Goal: Information Seeking & Learning: Learn about a topic

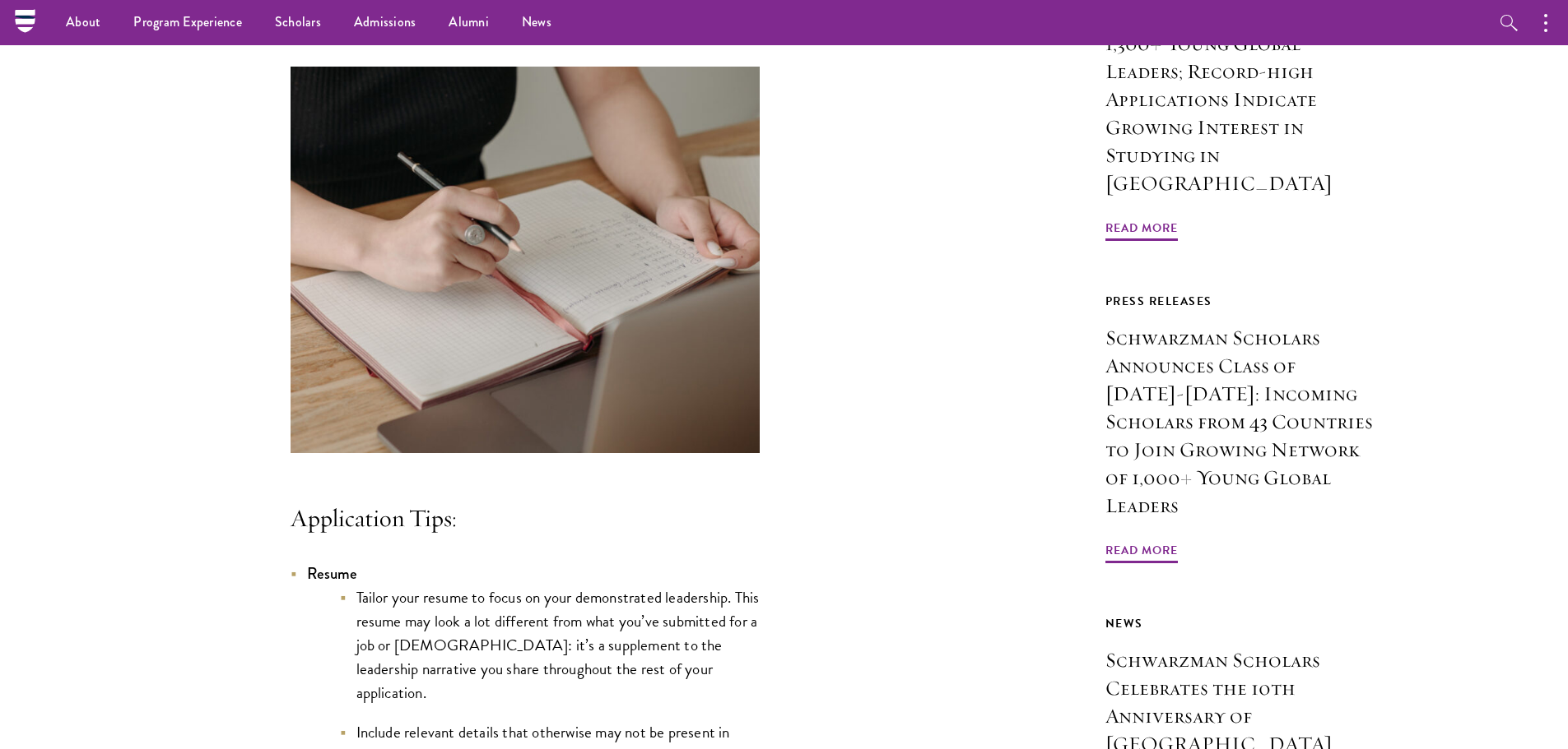
scroll to position [822, 0]
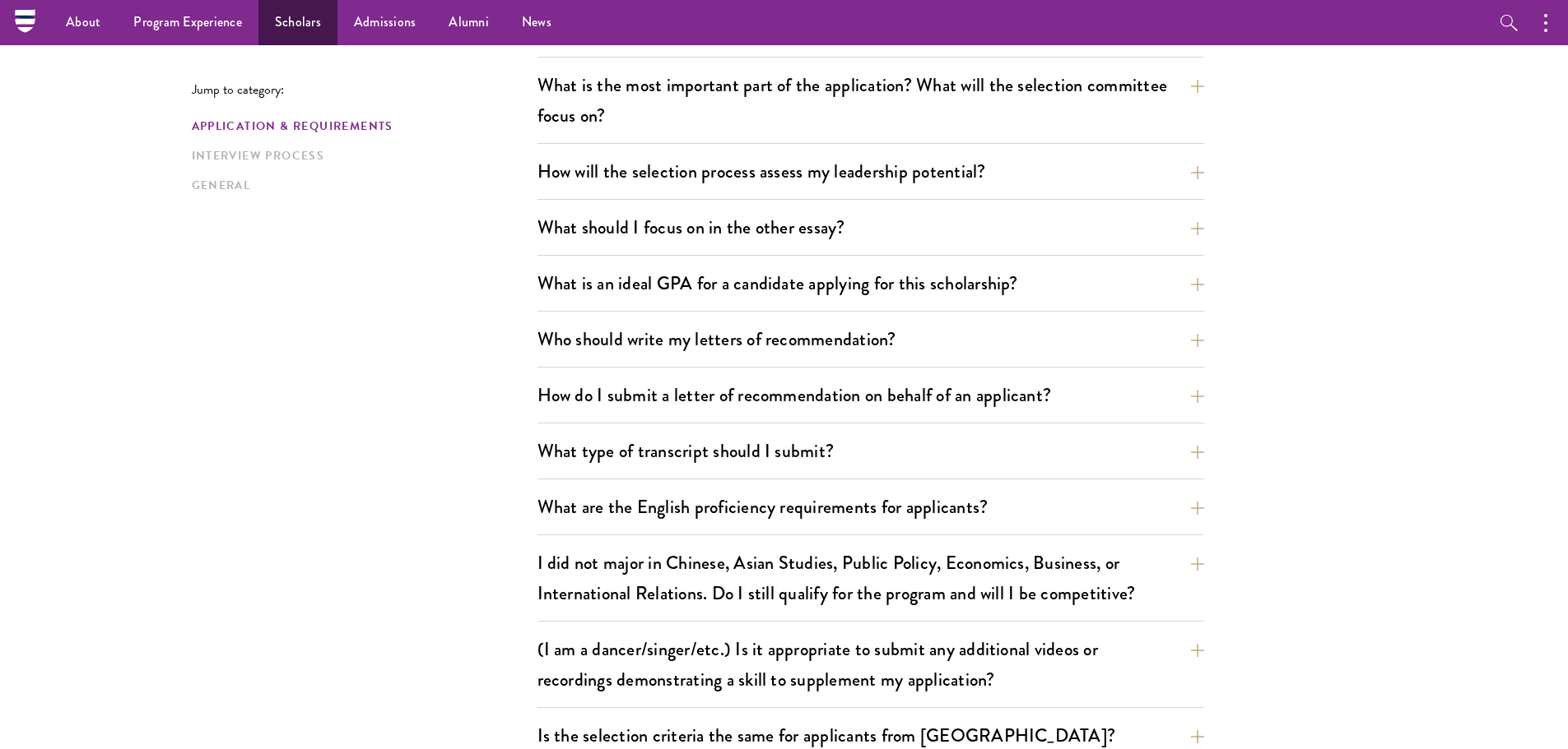
scroll to position [905, 0]
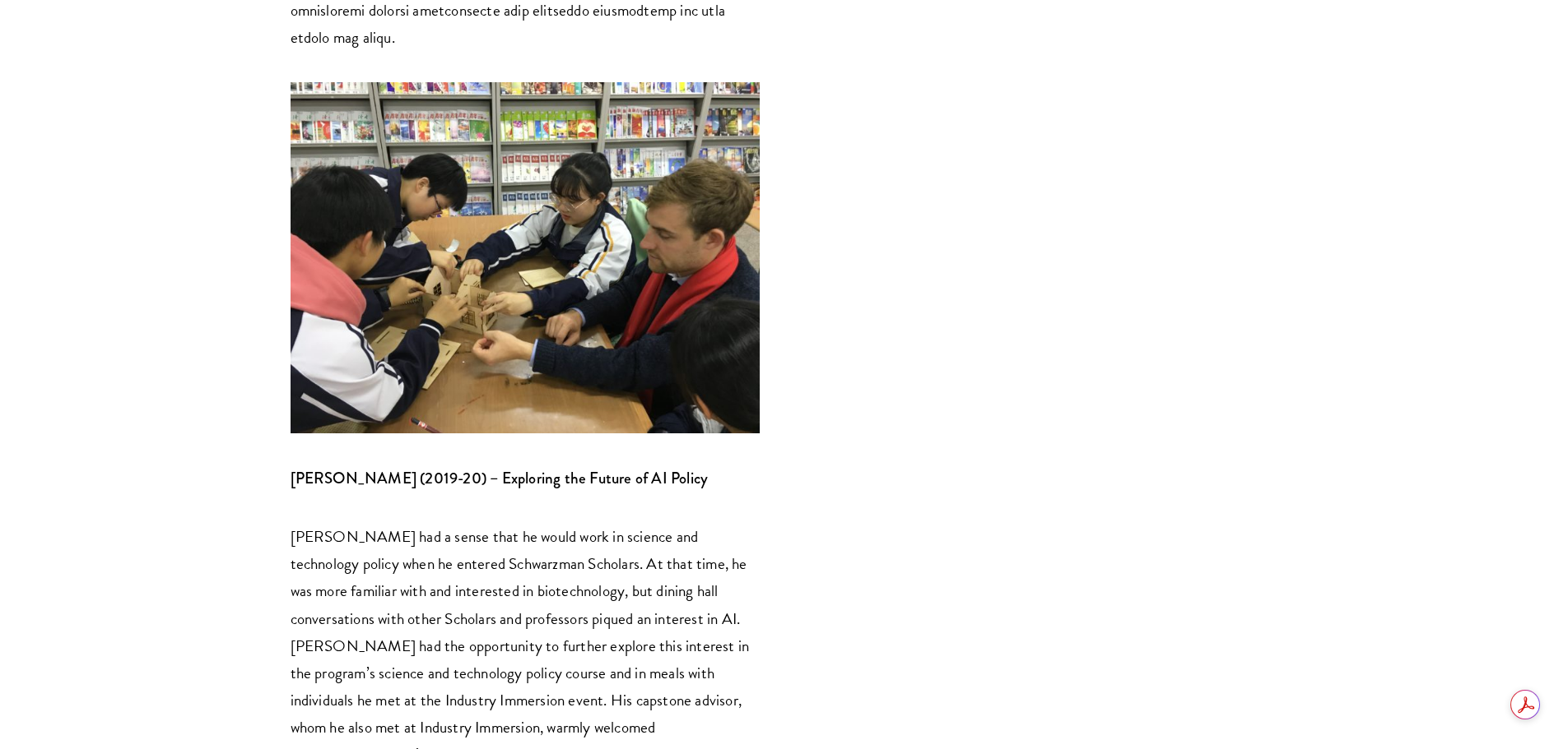
click at [597, 523] on p "Samuel Curtis had a sense that he would work in science and technology policy w…" at bounding box center [525, 658] width 469 height 271
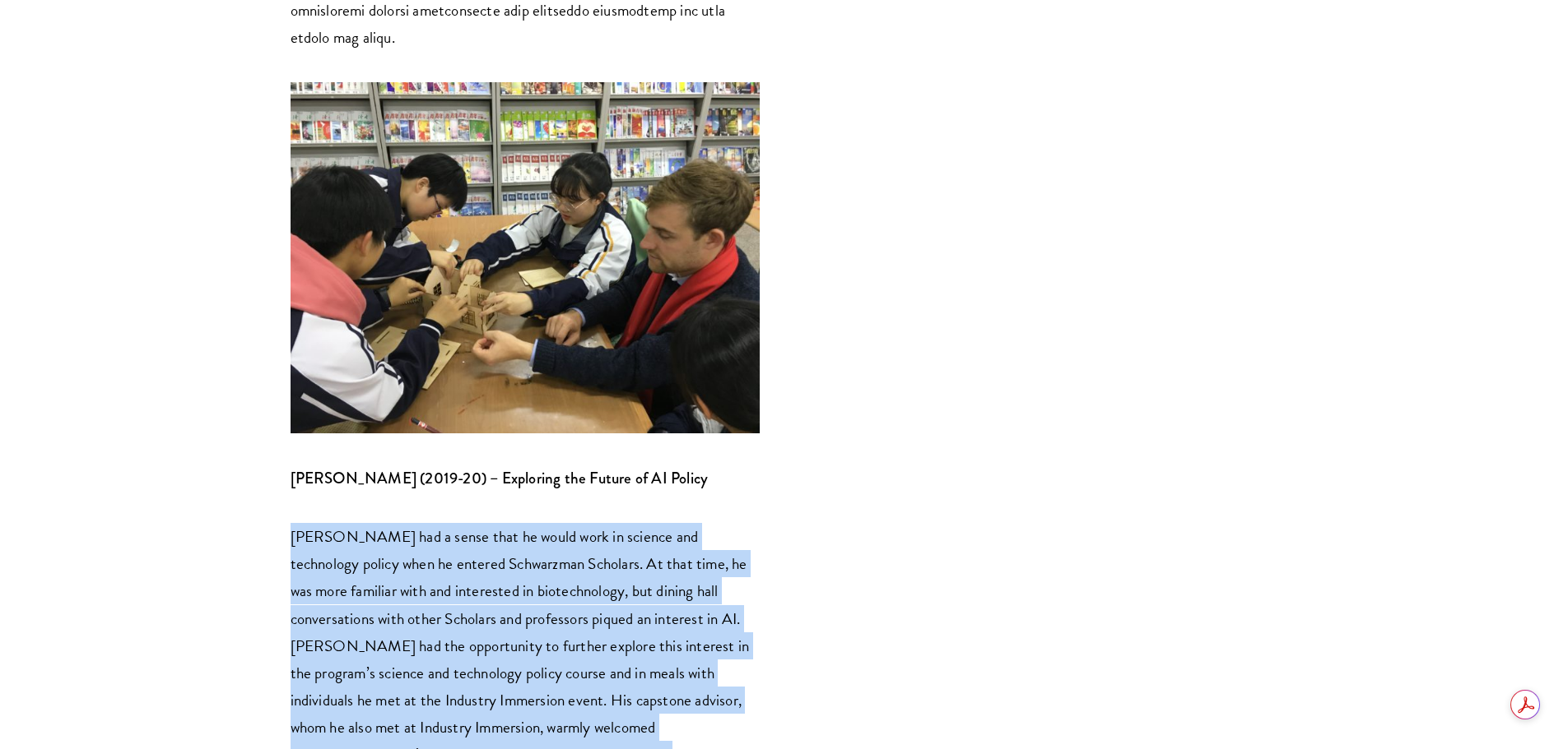
click at [597, 523] on p "Samuel Curtis had a sense that he would work in science and technology policy w…" at bounding box center [525, 658] width 469 height 271
click at [474, 523] on p "Samuel Curtis had a sense that he would work in science and technology policy w…" at bounding box center [525, 658] width 469 height 271
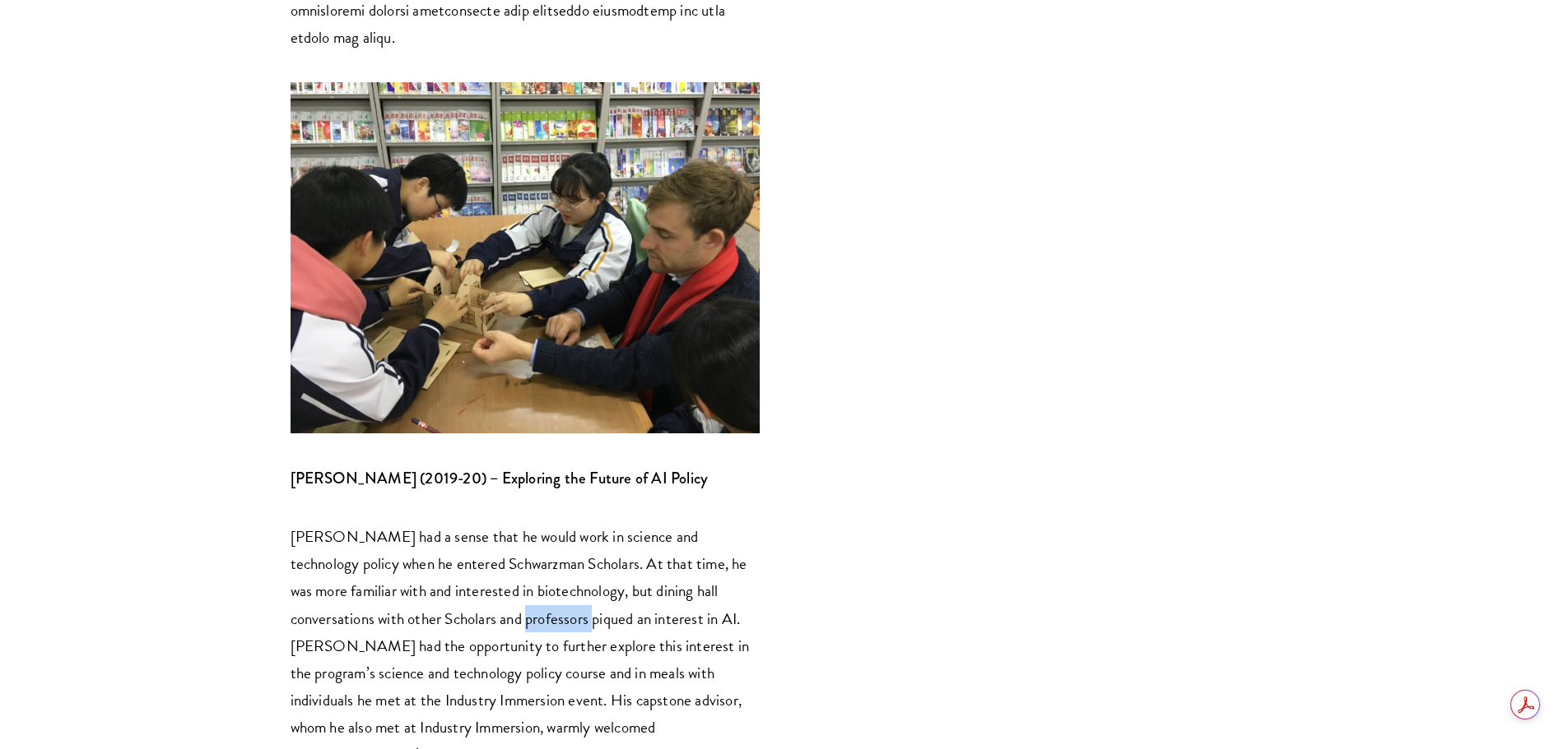
click at [474, 523] on p "Samuel Curtis had a sense that he would work in science and technology policy w…" at bounding box center [525, 658] width 469 height 271
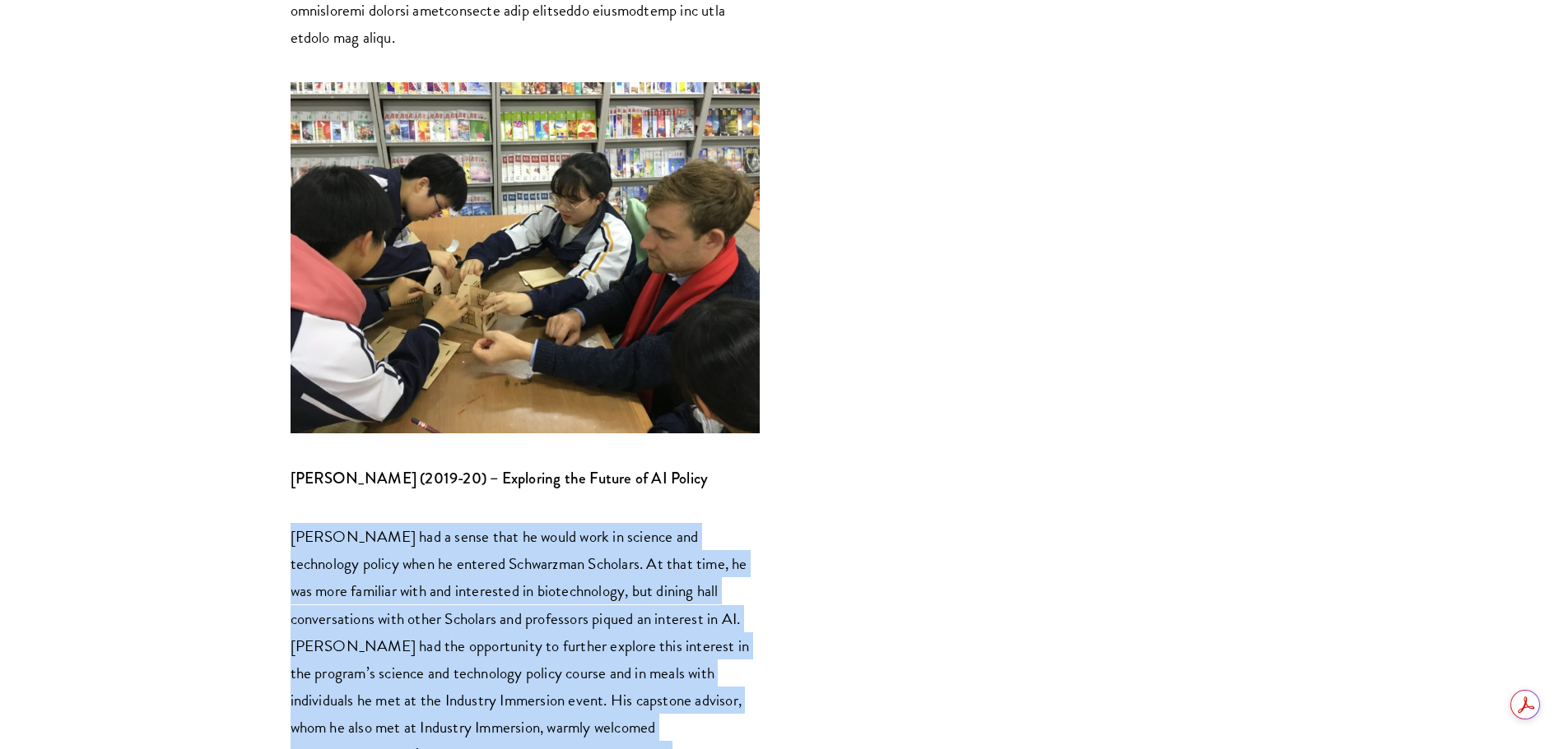
click at [474, 523] on p "Samuel Curtis had a sense that he would work in science and technology policy w…" at bounding box center [525, 658] width 469 height 271
click at [378, 523] on p "Samuel Curtis had a sense that he would work in science and technology policy w…" at bounding box center [525, 658] width 469 height 271
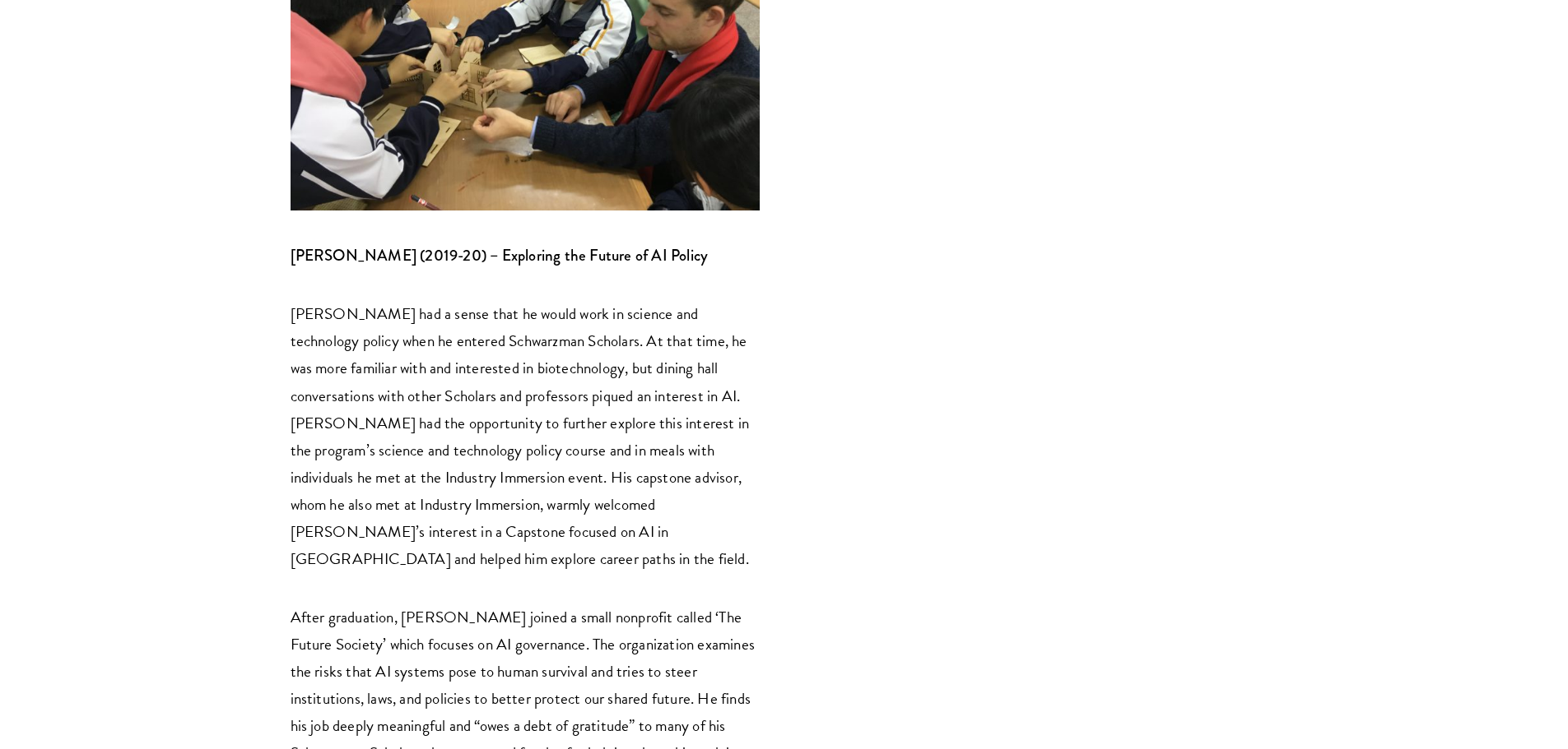
scroll to position [5347, 0]
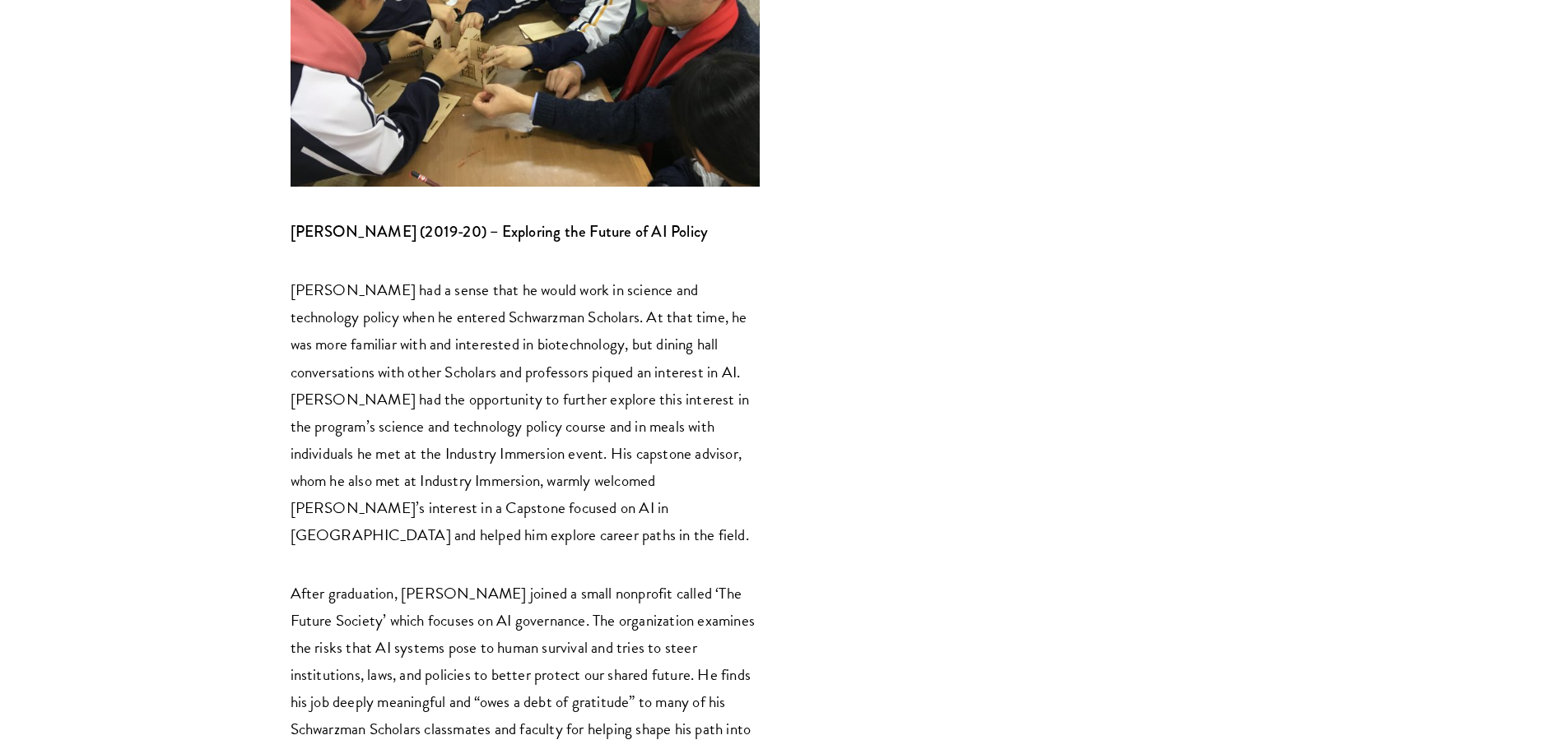
click at [629, 580] on p "After graduation, Sam joined a small nonprofit called ‘The Future Society’ whic…" at bounding box center [525, 674] width 469 height 190
click at [626, 580] on p "After graduation, Sam joined a small nonprofit called ‘The Future Society’ whic…" at bounding box center [525, 674] width 469 height 190
click at [530, 580] on p "After graduation, Sam joined a small nonprofit called ‘The Future Society’ whic…" at bounding box center [525, 674] width 469 height 190
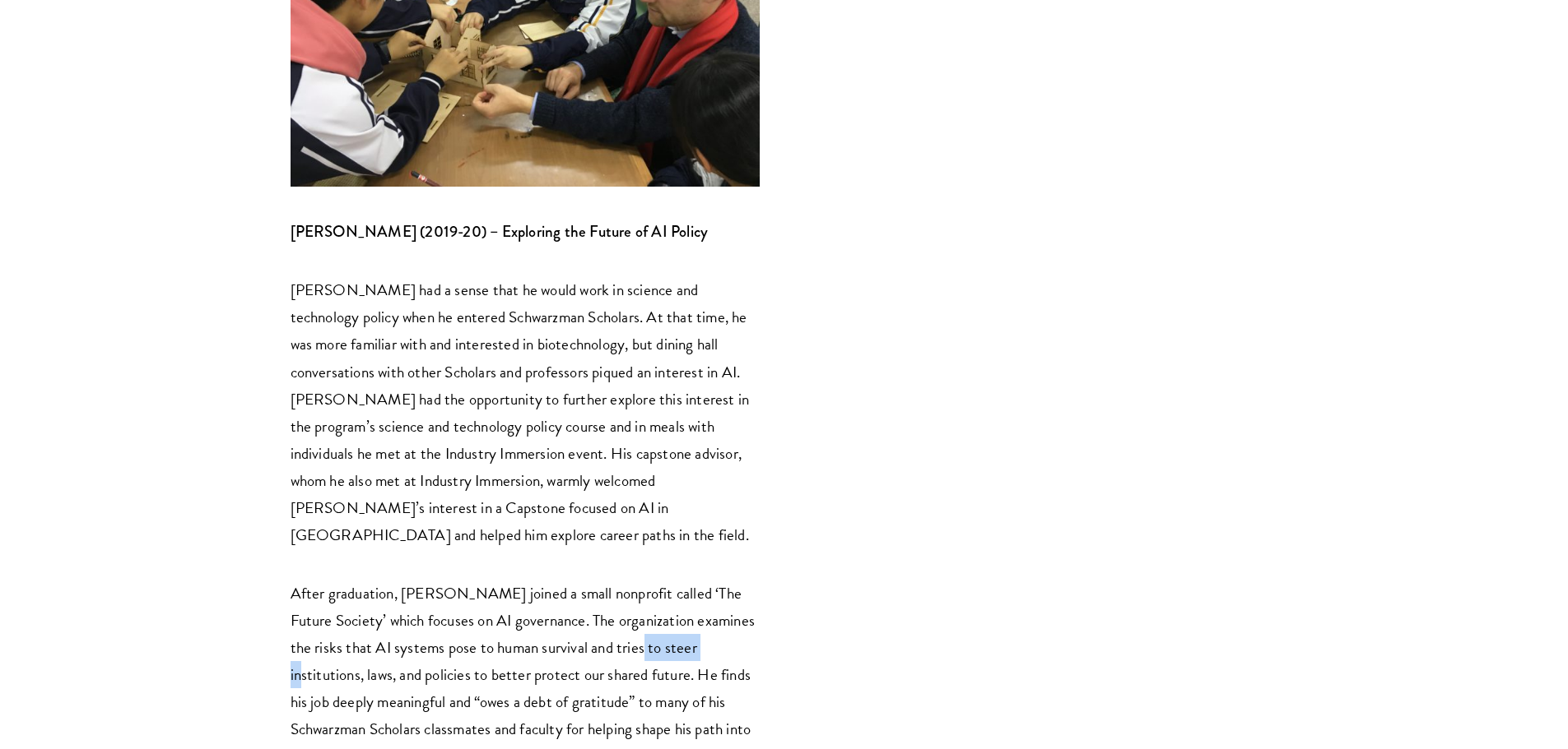
click at [530, 580] on p "After graduation, Sam joined a small nonprofit called ‘The Future Society’ whic…" at bounding box center [525, 674] width 469 height 190
click at [473, 580] on p "After graduation, Sam joined a small nonprofit called ‘The Future Society’ whic…" at bounding box center [525, 674] width 469 height 190
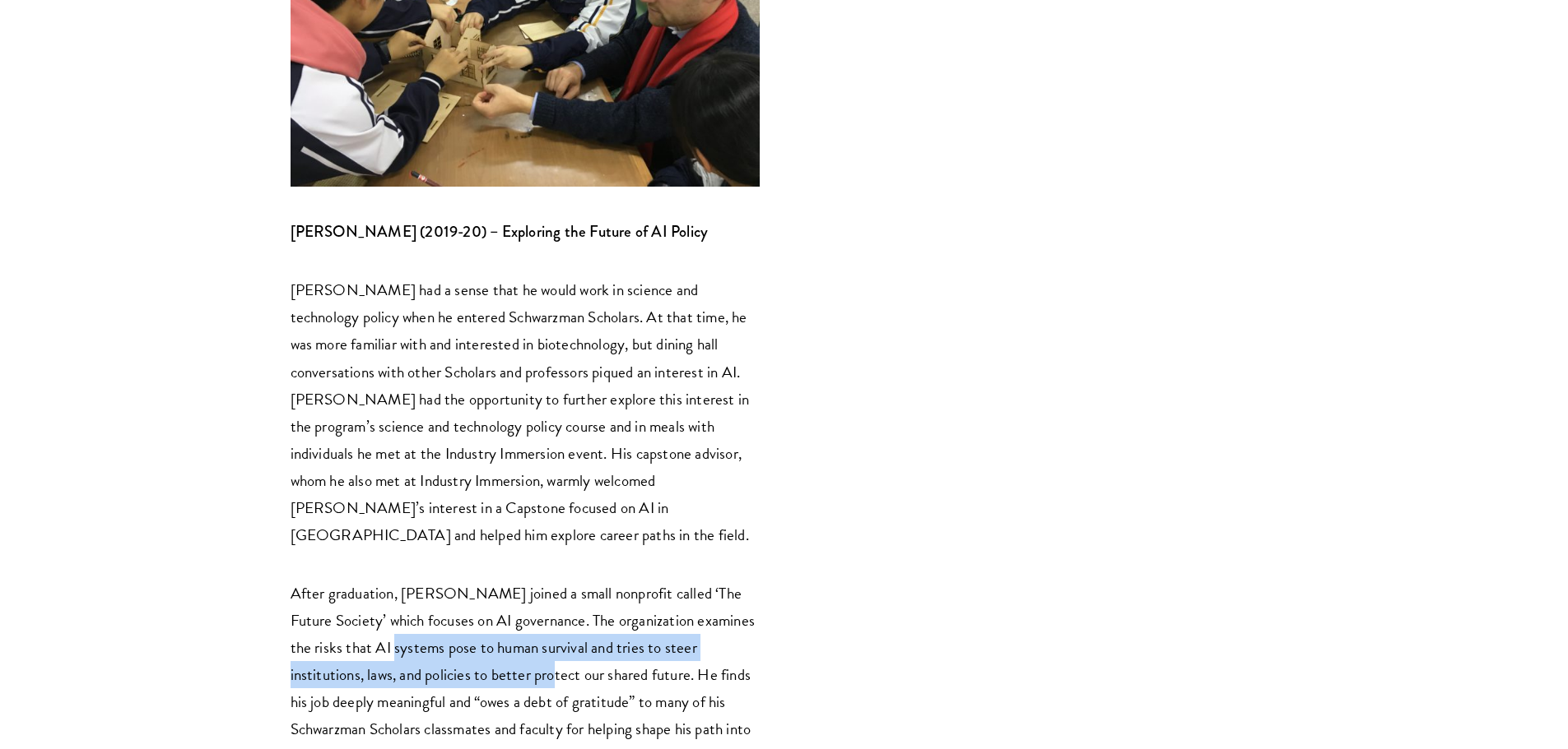
drag, startPoint x: 378, startPoint y: 363, endPoint x: 481, endPoint y: 416, distance: 115.8
click at [481, 580] on p "After graduation, Sam joined a small nonprofit called ‘The Future Society’ whic…" at bounding box center [525, 674] width 469 height 190
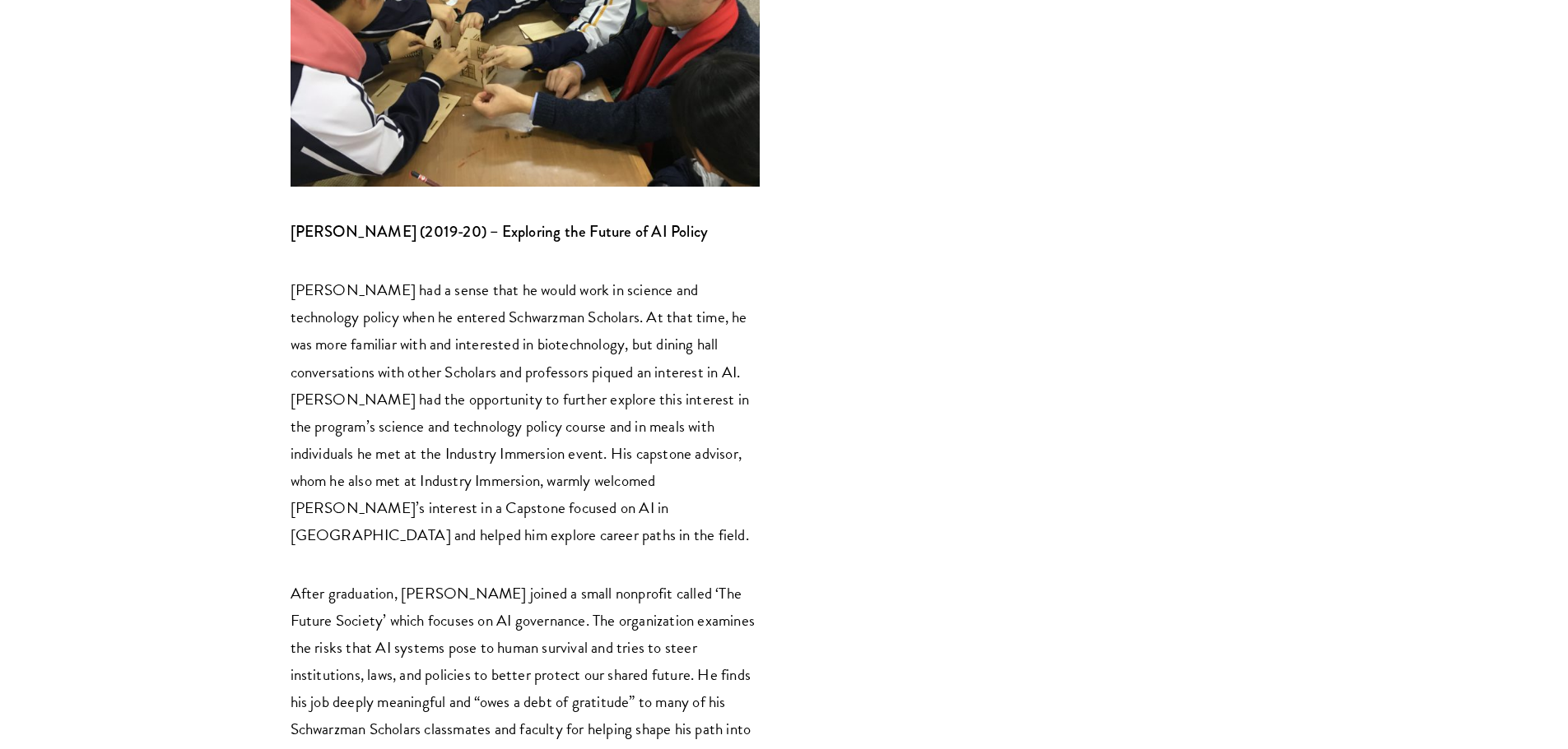
click at [482, 580] on p "After graduation, Sam joined a small nonprofit called ‘The Future Society’ whic…" at bounding box center [525, 674] width 469 height 190
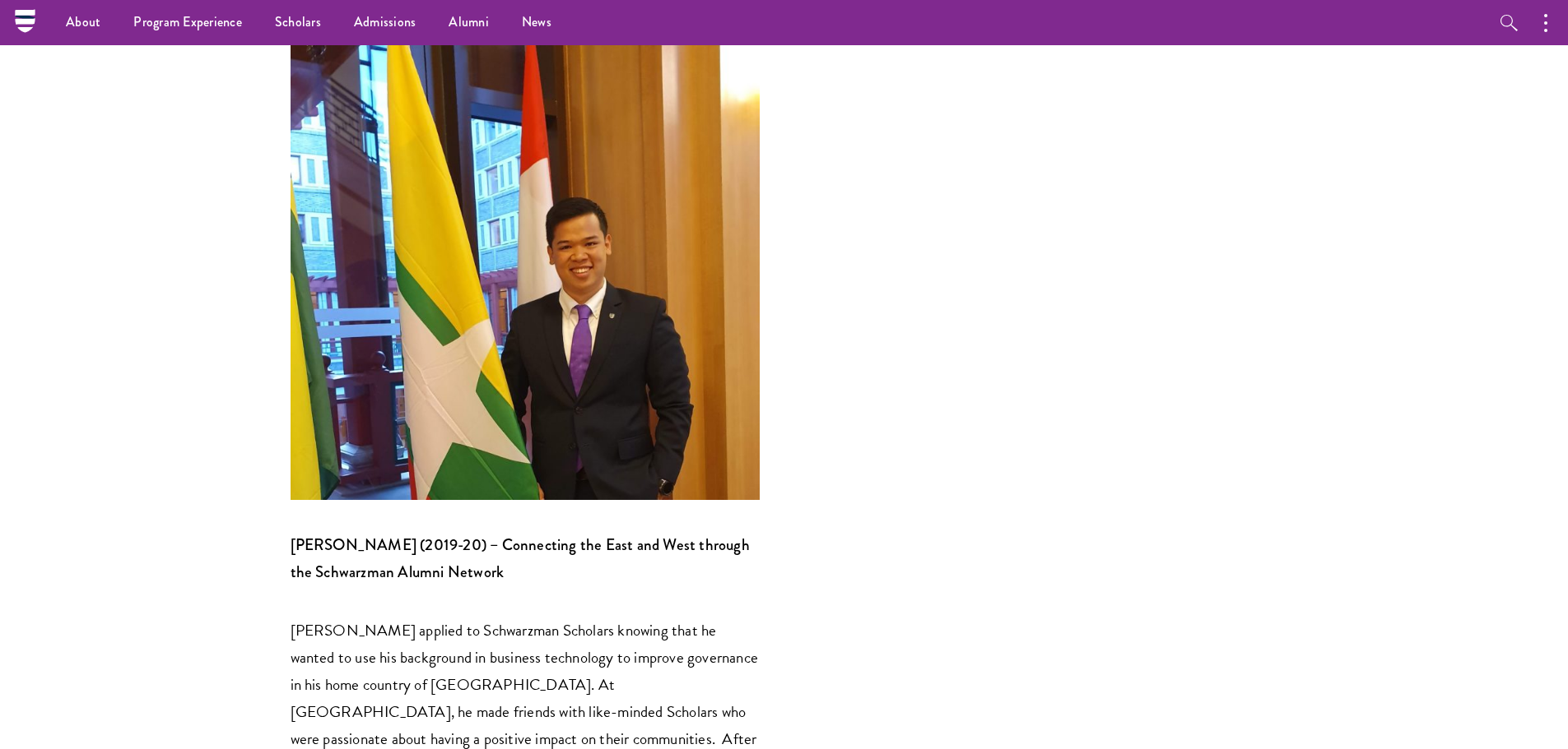
scroll to position [2879, 0]
click at [480, 374] on div "From earning their juris doctors to serving in local governments, Schwarzman Sc…" at bounding box center [525, 523] width 469 height 5546
click at [483, 535] on strong "James Aung (2019-20) – Connecting the East and West through the Schwarzman Alum…" at bounding box center [520, 560] width 459 height 49
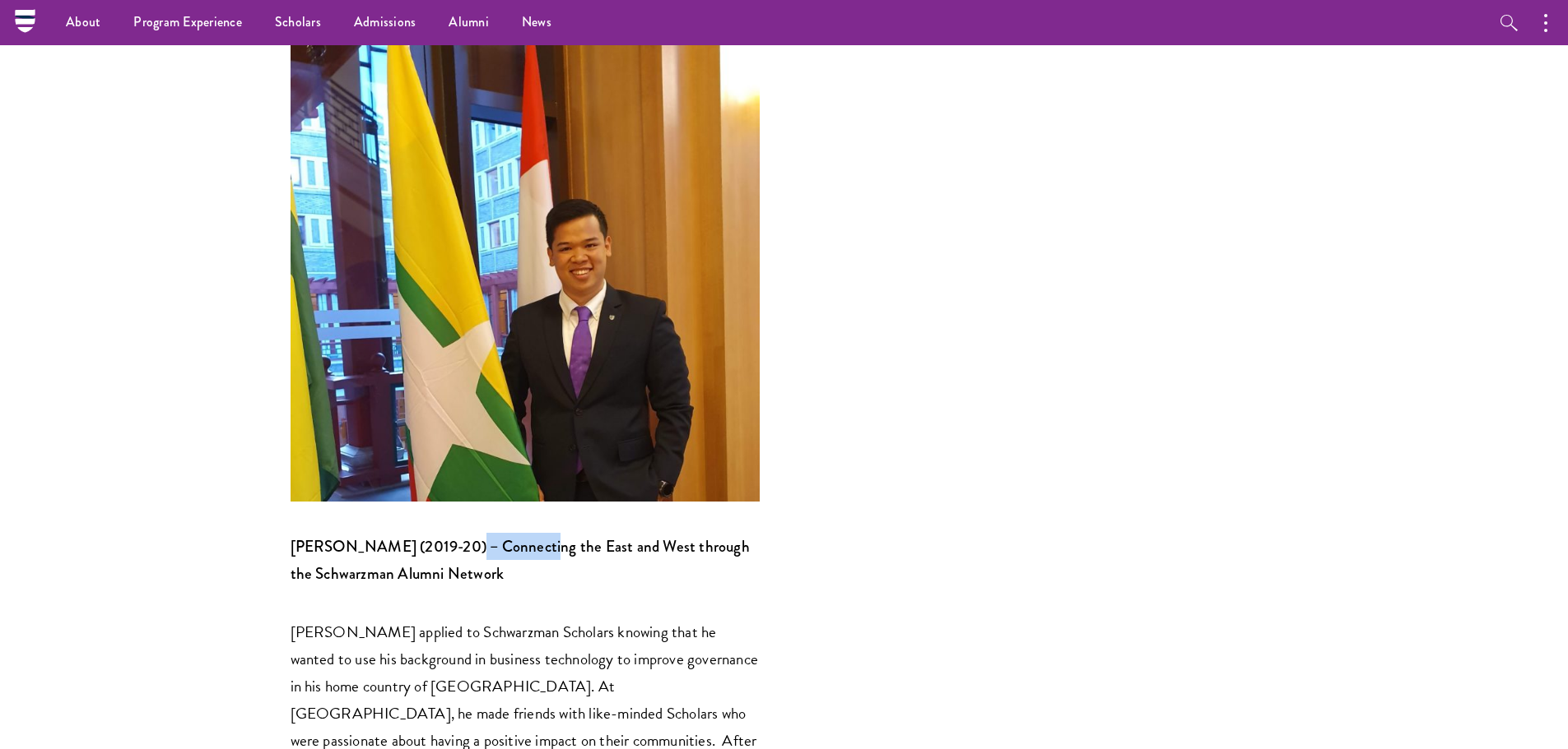
click at [483, 535] on strong "James Aung (2019-20) – Connecting the East and West through the Schwarzman Alum…" at bounding box center [520, 560] width 459 height 49
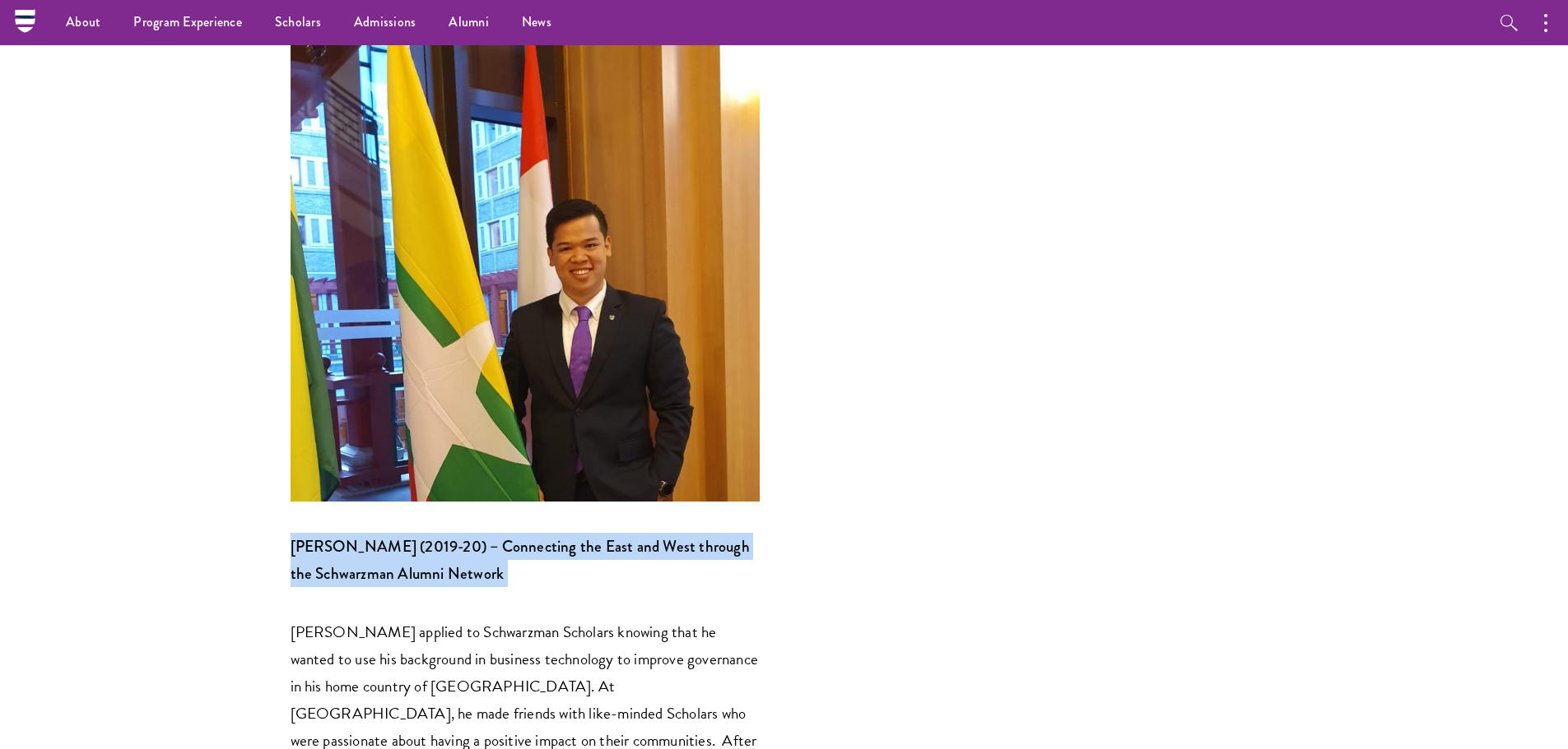
click at [483, 535] on strong "James Aung (2019-20) – Connecting the East and West through the Schwarzman Alum…" at bounding box center [520, 560] width 459 height 49
click at [426, 535] on strong "James Aung (2019-20) – Connecting the East and West through the Schwarzman Alum…" at bounding box center [520, 560] width 459 height 49
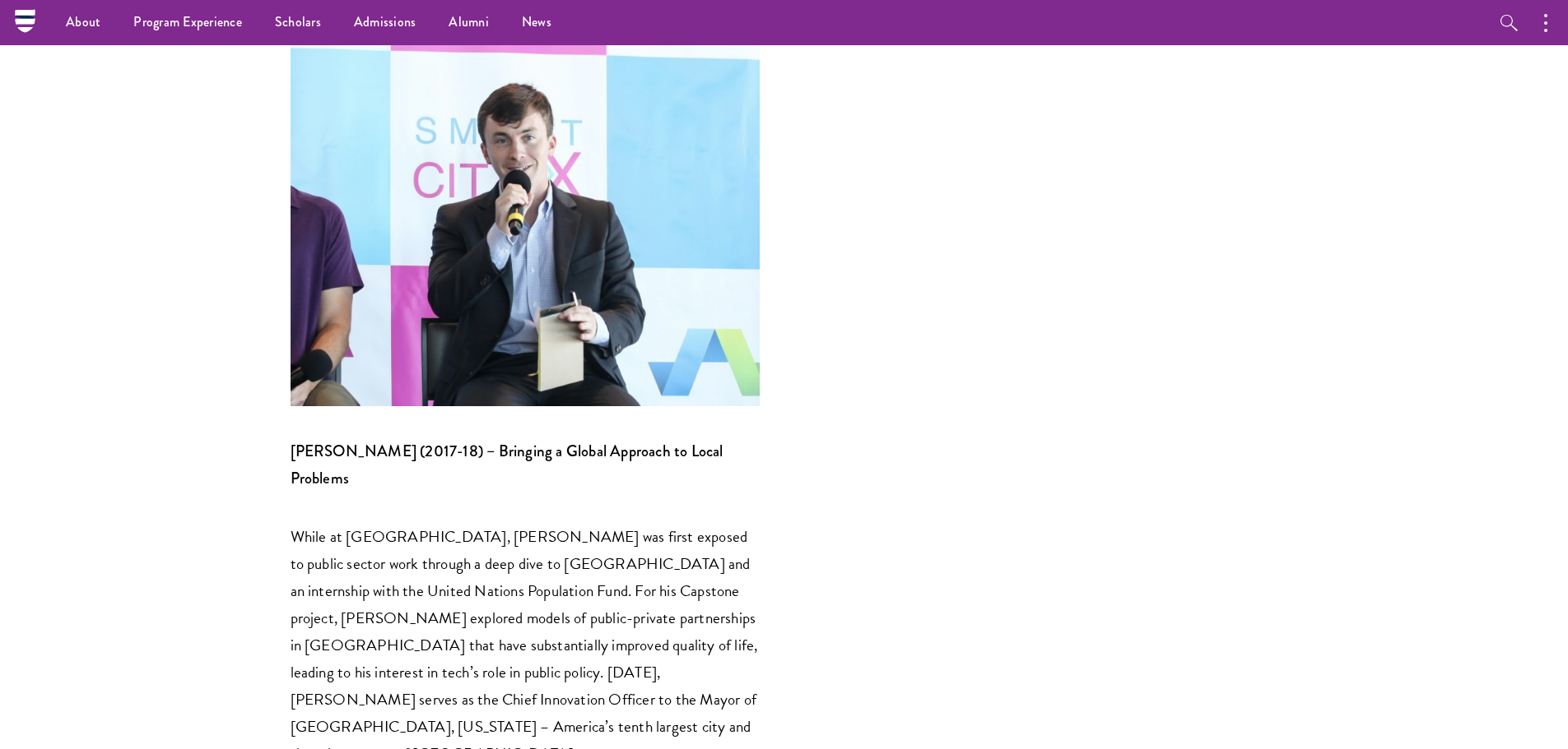
click at [448, 440] on strong "Clay Garner (2017-18) – Bringing a Global Approach to Local Problems" at bounding box center [507, 464] width 433 height 49
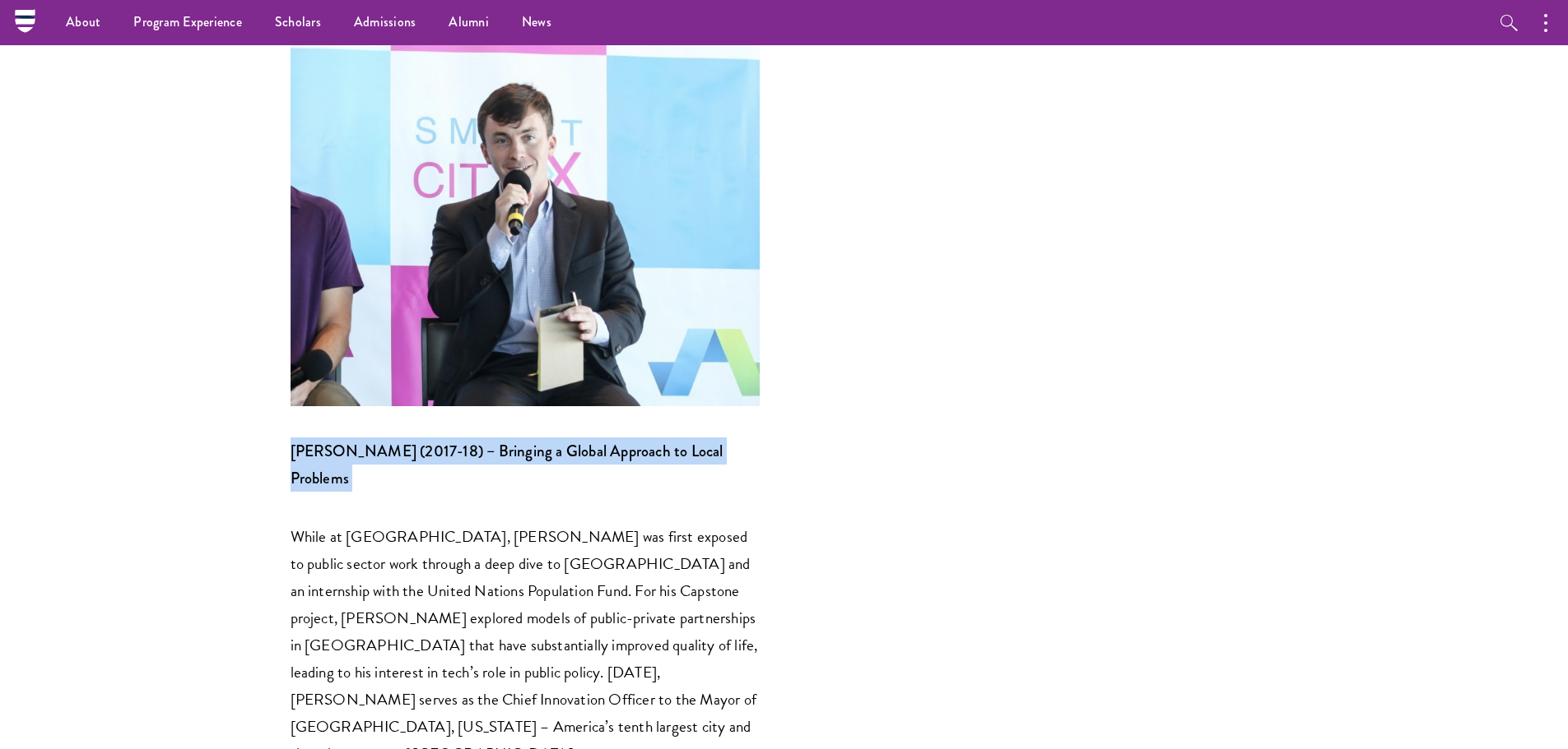
click at [448, 440] on strong "Clay Garner (2017-18) – Bringing a Global Approach to Local Problems" at bounding box center [507, 464] width 433 height 49
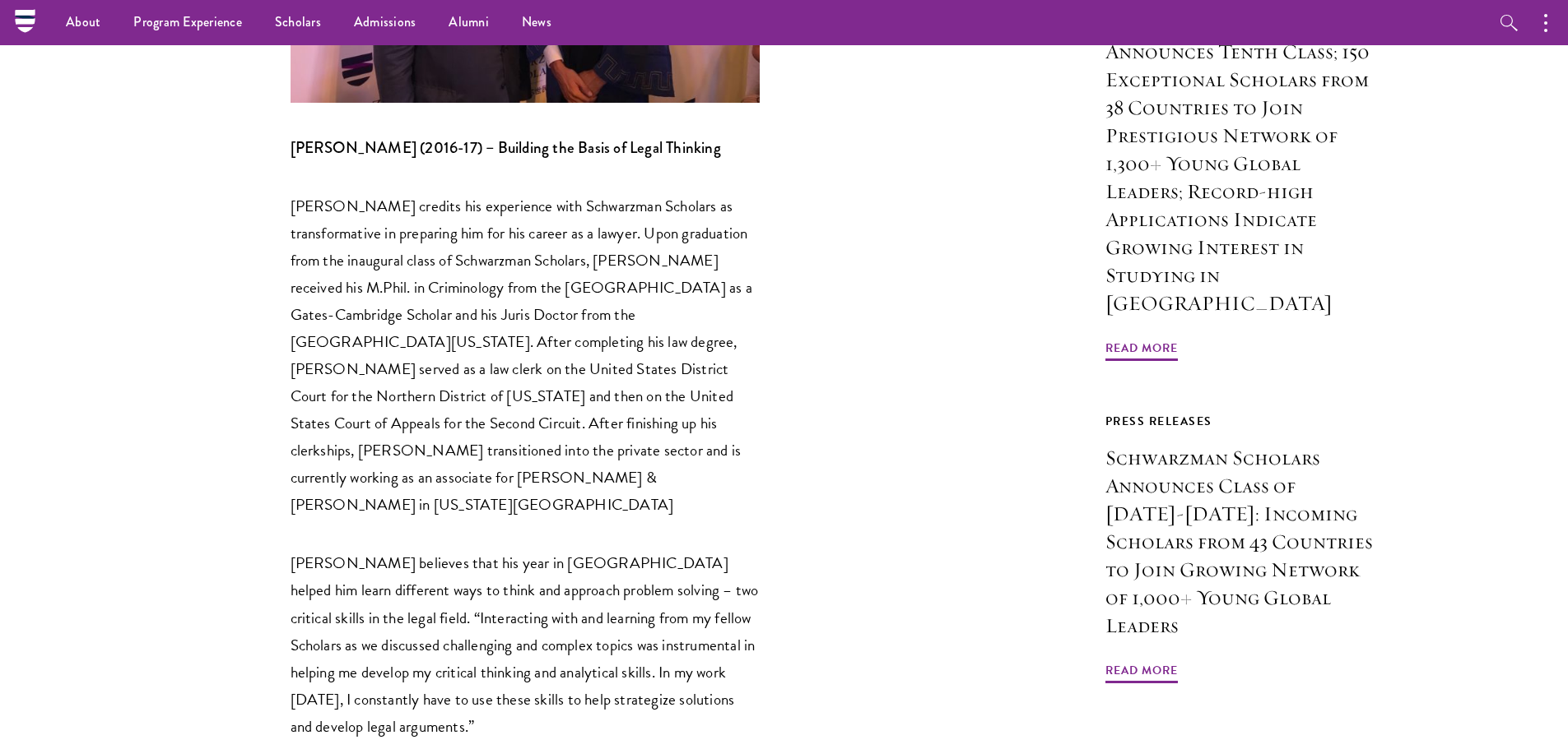
click at [469, 410] on p "Atticus DeProspo credits his experience with Schwarzman Scholars as transformat…" at bounding box center [525, 356] width 469 height 326
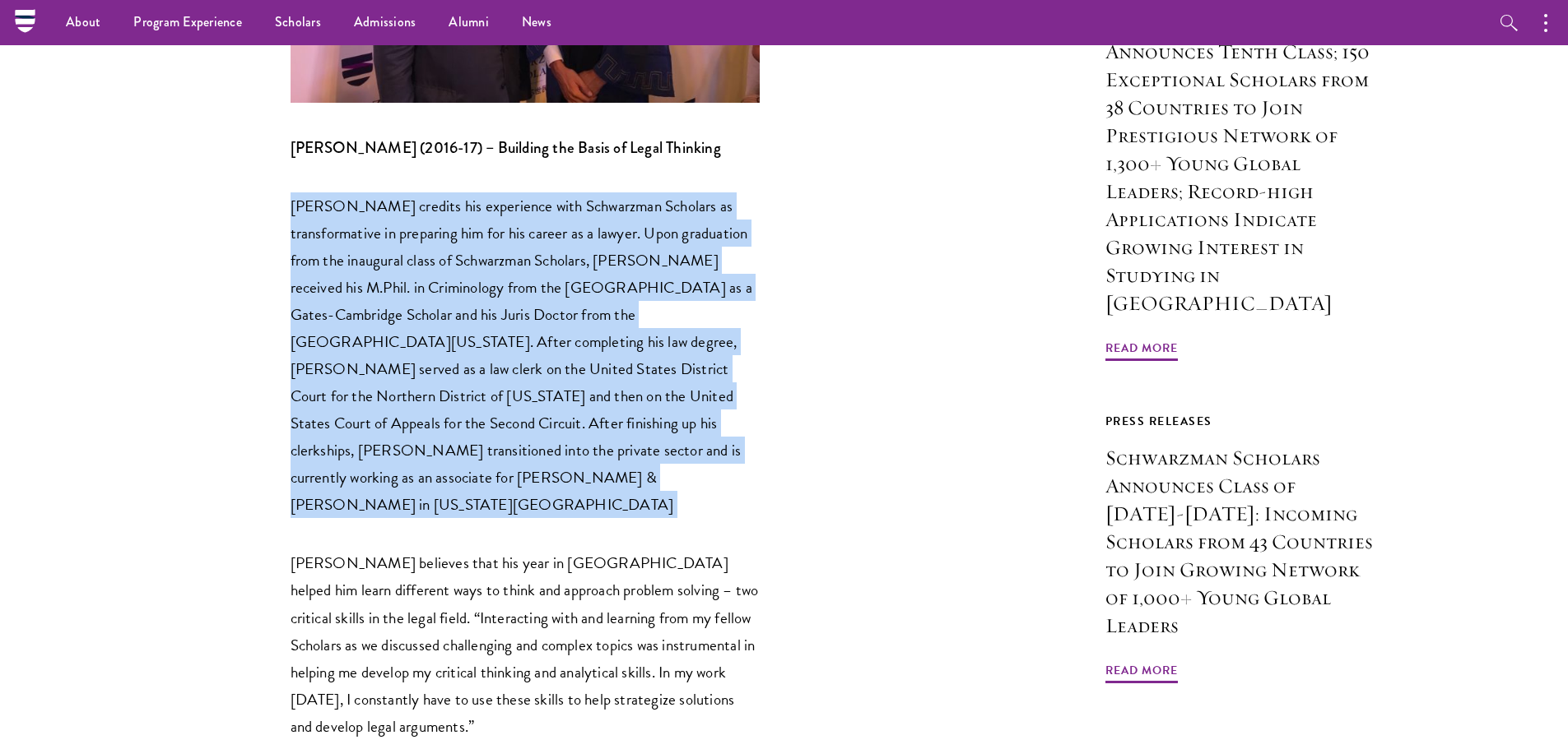
click at [469, 410] on p "Atticus DeProspo credits his experience with Schwarzman Scholars as transformat…" at bounding box center [525, 356] width 469 height 326
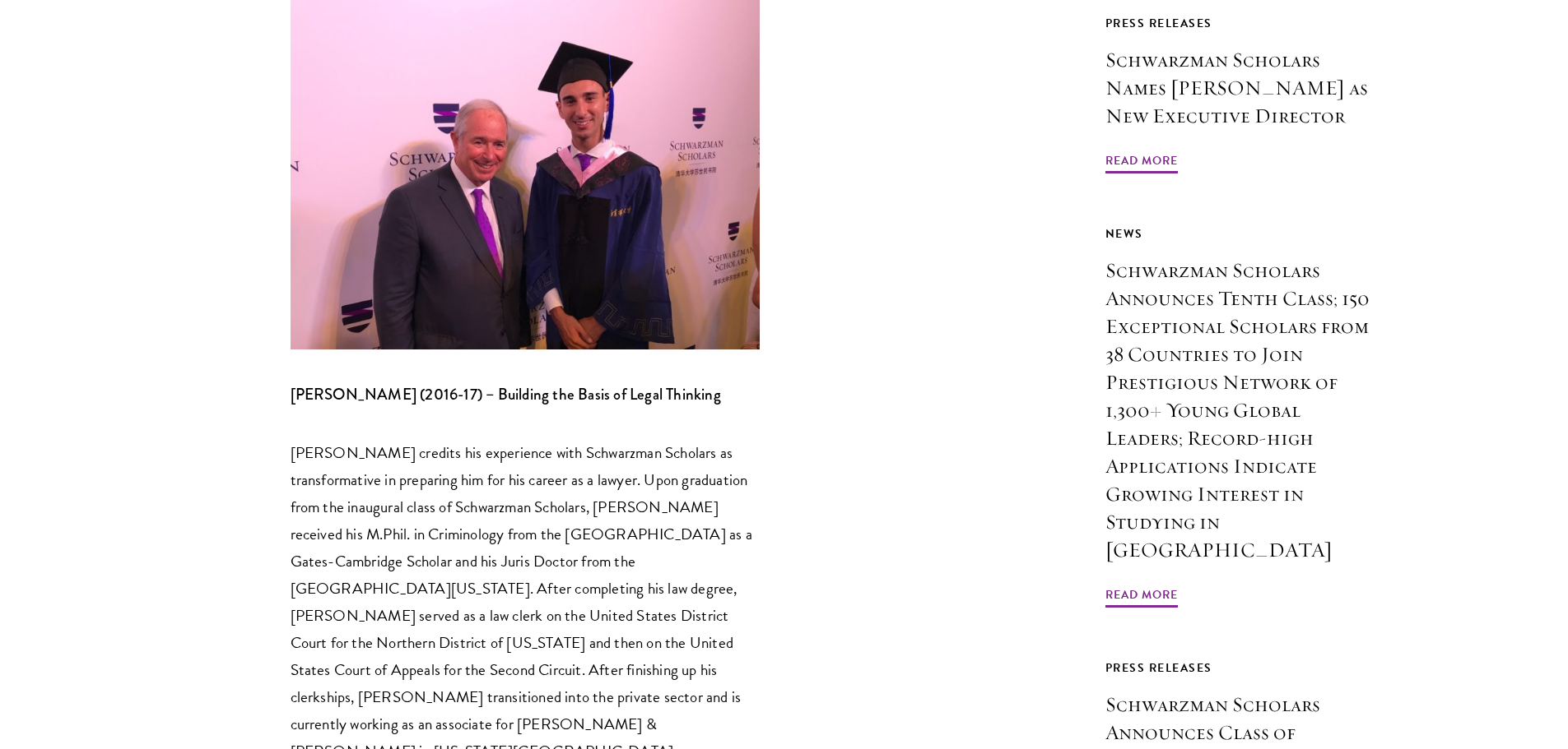
click at [465, 405] on strong "Atticus DeProspo (2016-17) – Building the Basis of Legal Thinking" at bounding box center [505, 393] width 431 height 22
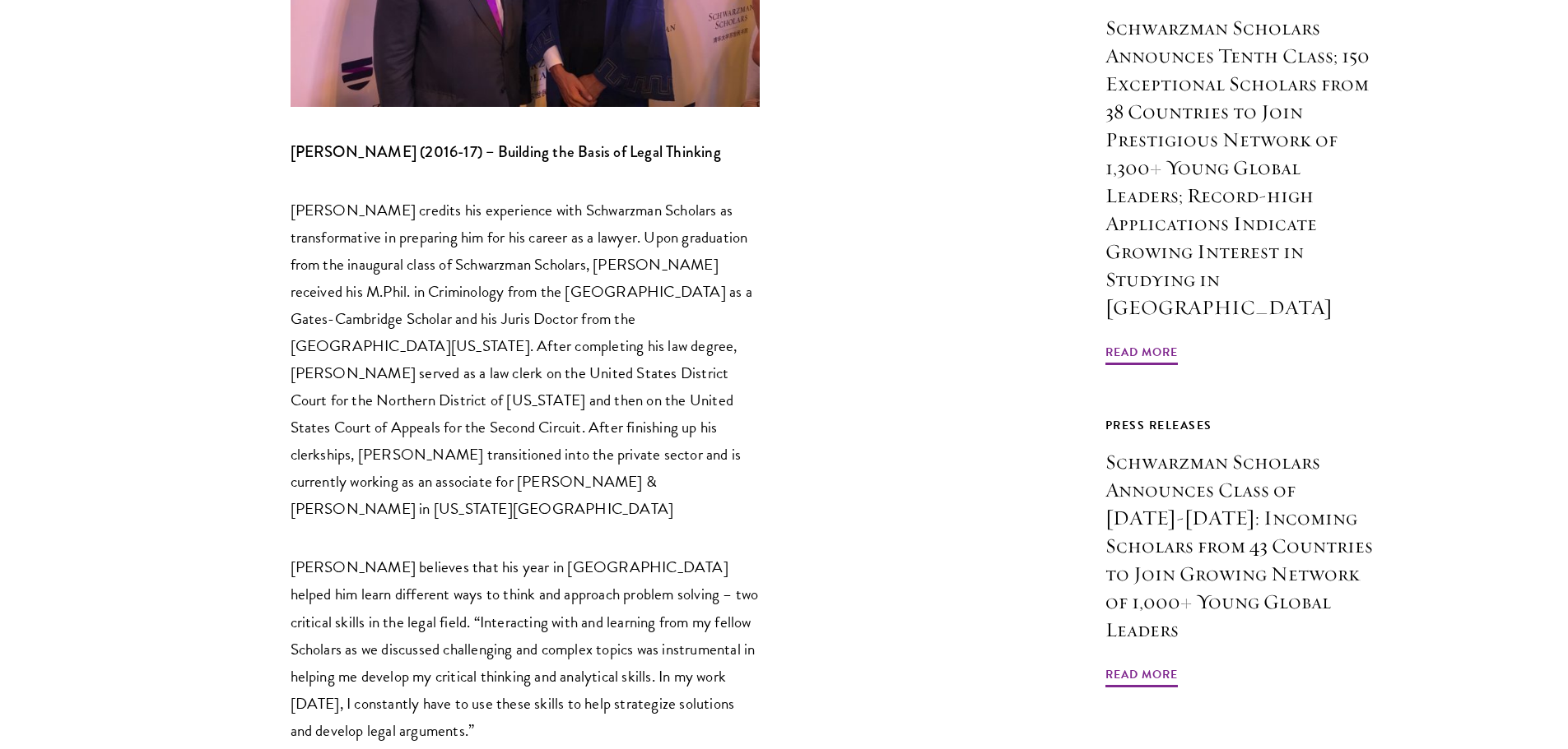
scroll to position [1070, 0]
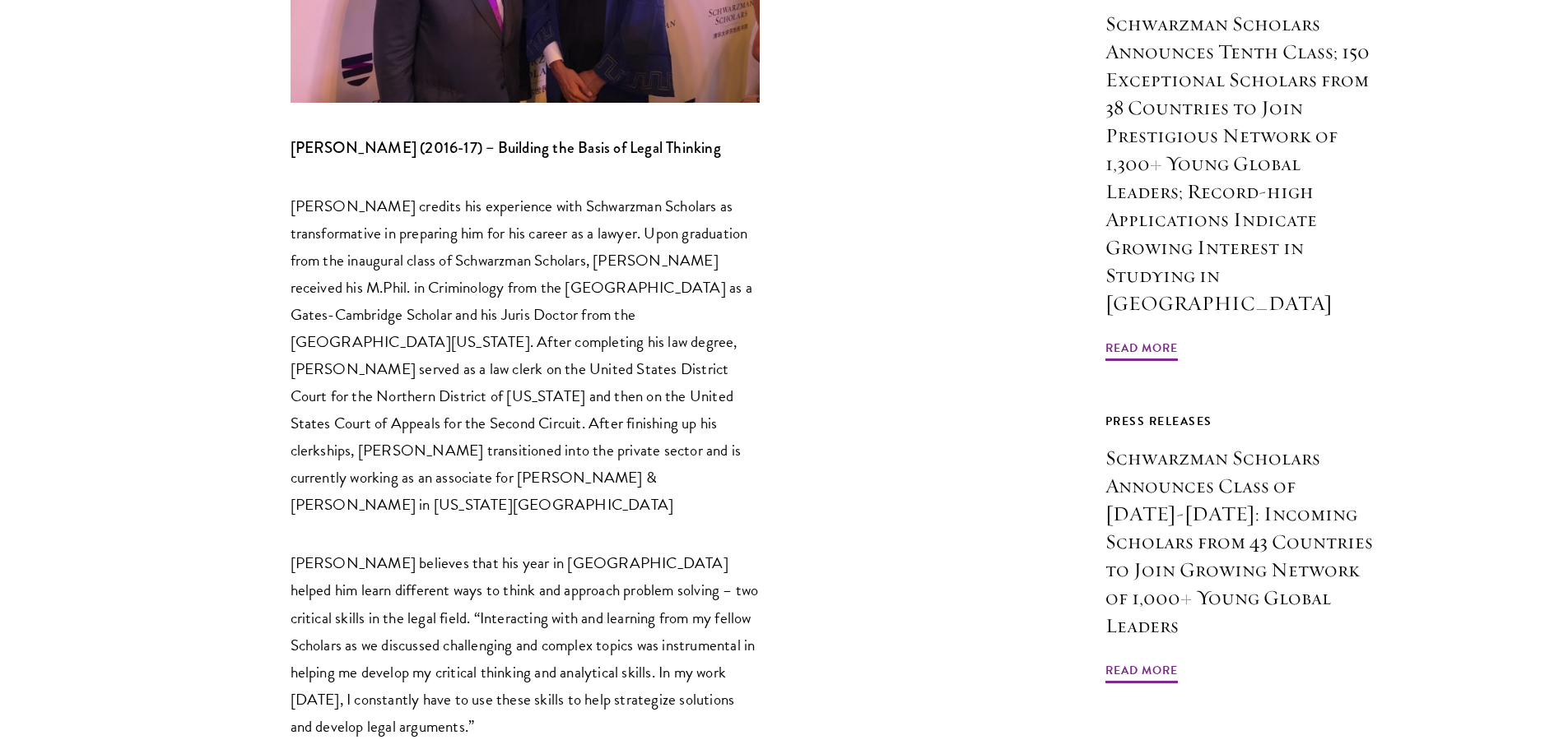
click at [465, 405] on p "Atticus DeProspo credits his experience with Schwarzman Scholars as transformat…" at bounding box center [525, 356] width 469 height 326
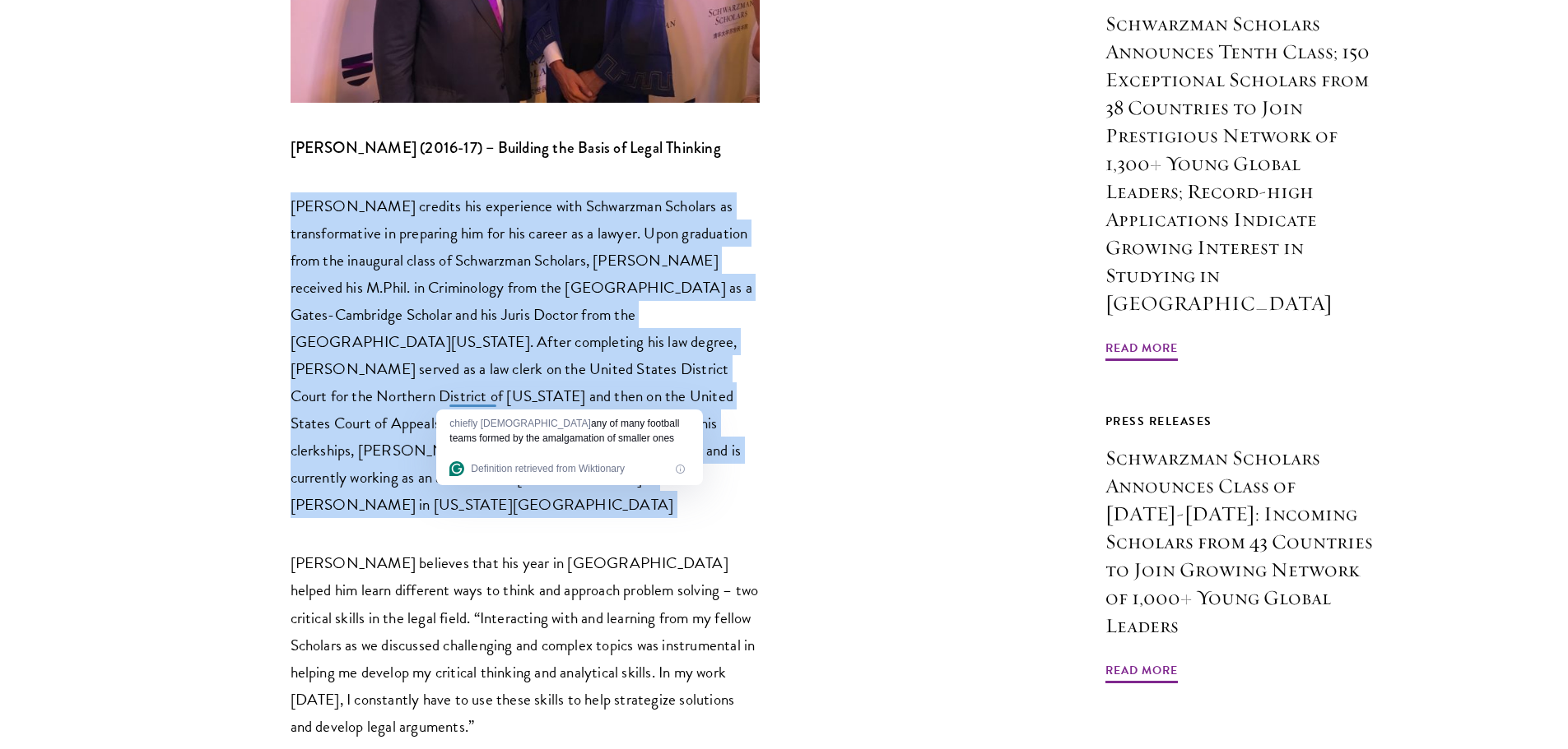
click at [411, 402] on p "Atticus DeProspo credits his experience with Schwarzman Scholars as transformat…" at bounding box center [525, 356] width 469 height 326
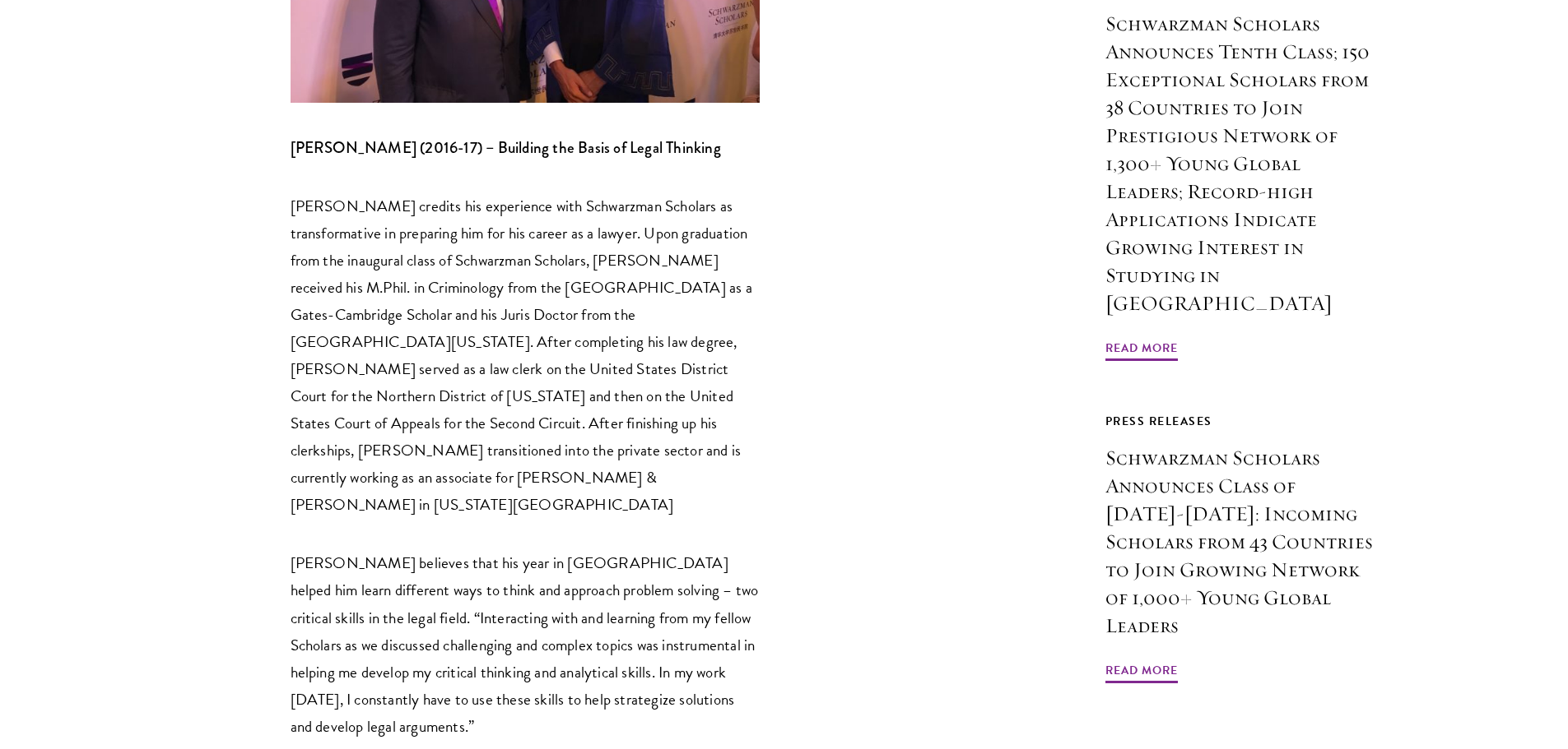
drag, startPoint x: 365, startPoint y: 387, endPoint x: 95, endPoint y: 337, distance: 274.6
click at [364, 387] on p "Atticus DeProspo credits his experience with Schwarzman Scholars as transformat…" at bounding box center [525, 356] width 469 height 326
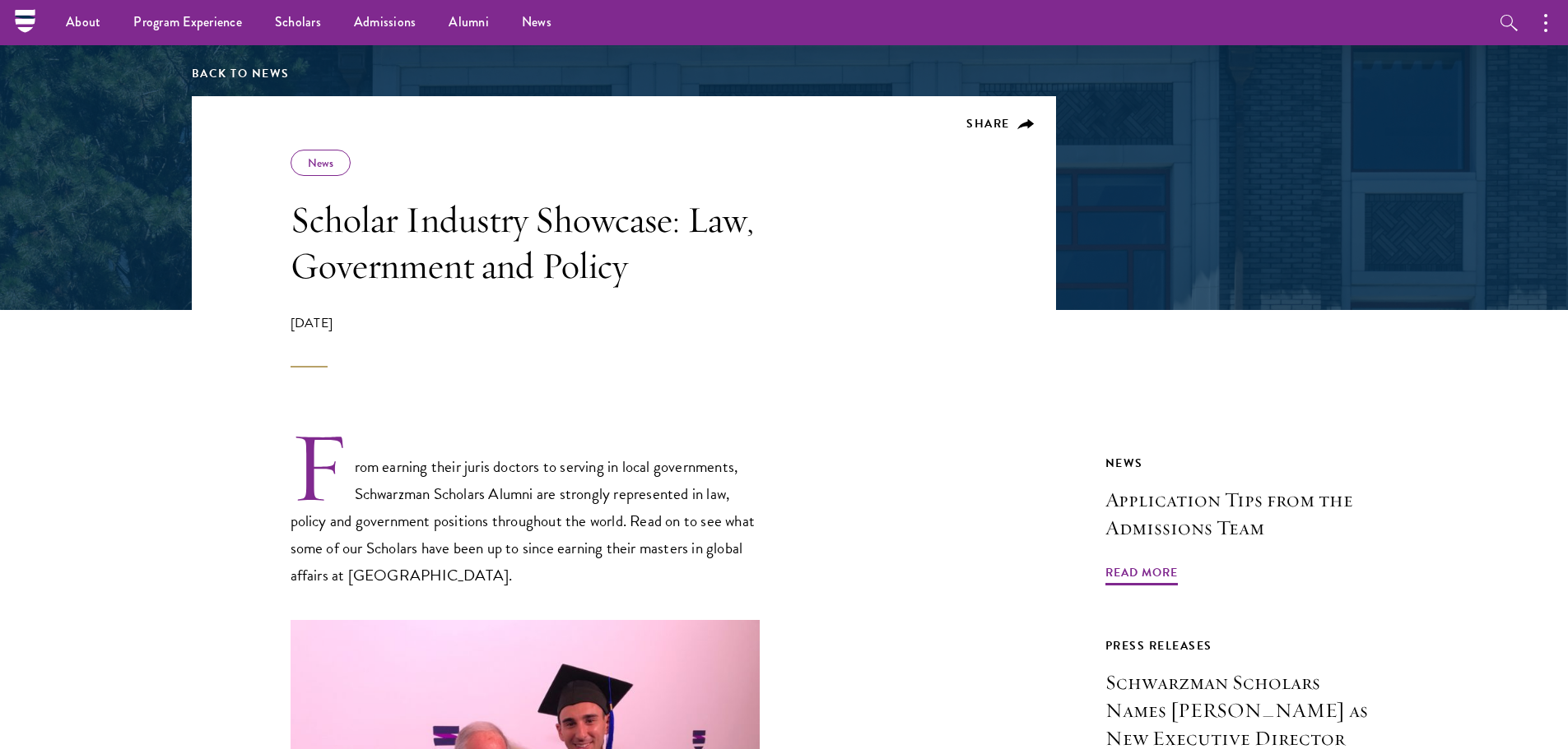
scroll to position [82, 0]
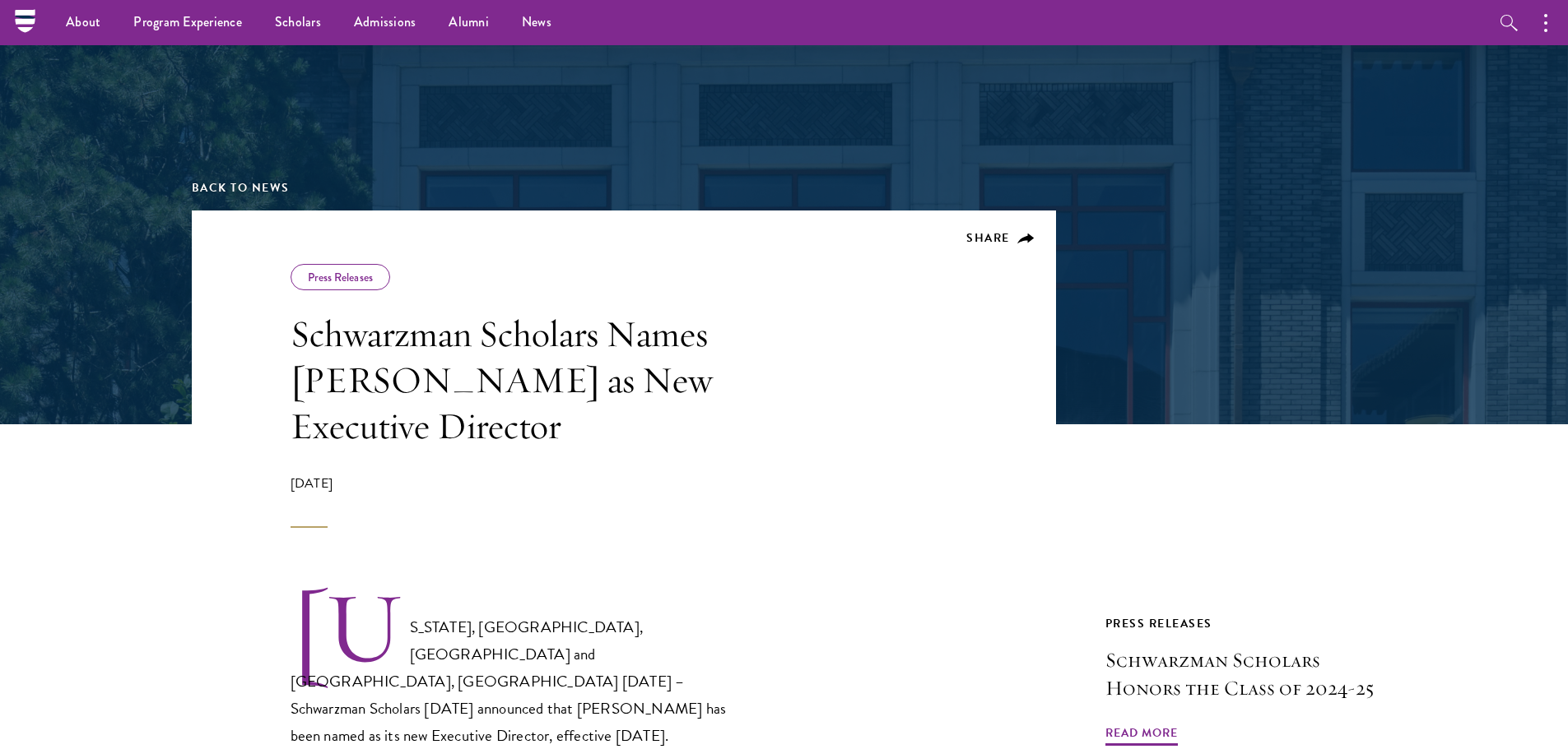
scroll to position [82, 0]
